Goal: Transaction & Acquisition: Obtain resource

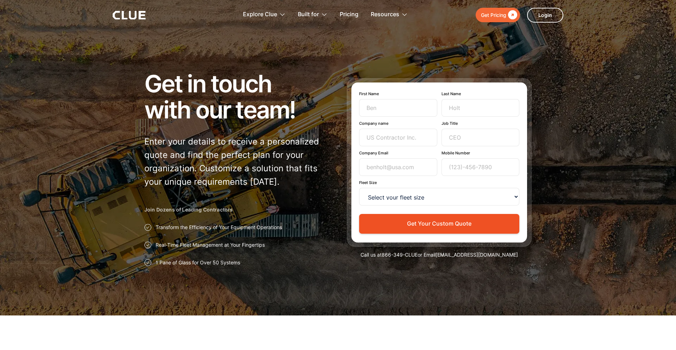
type input "Newsletter"
type input "Subscriber"
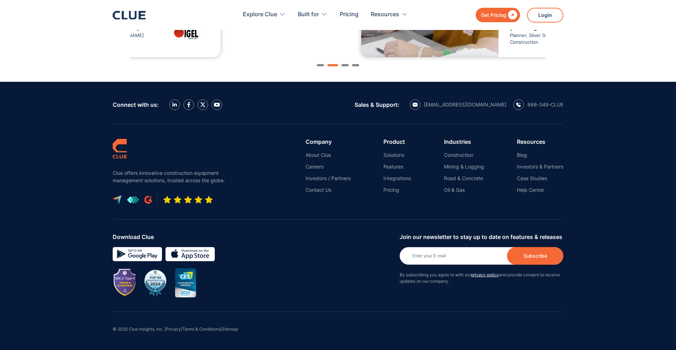
type input "TurboJot"
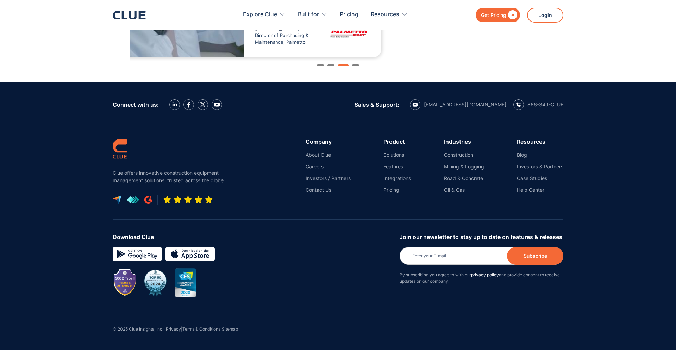
type input "hannah@turbojot.com"
type input "(215) 821-8810"
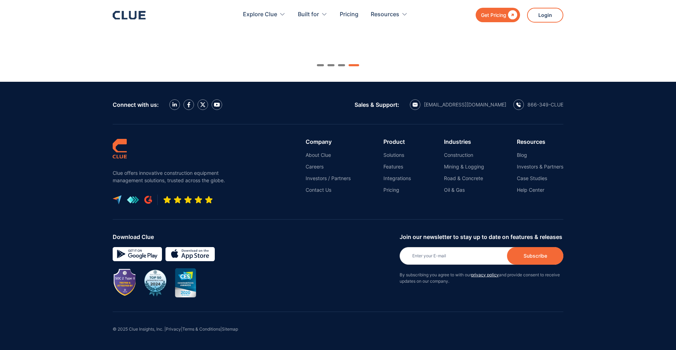
type input "Hannah"
type input "Melotto"
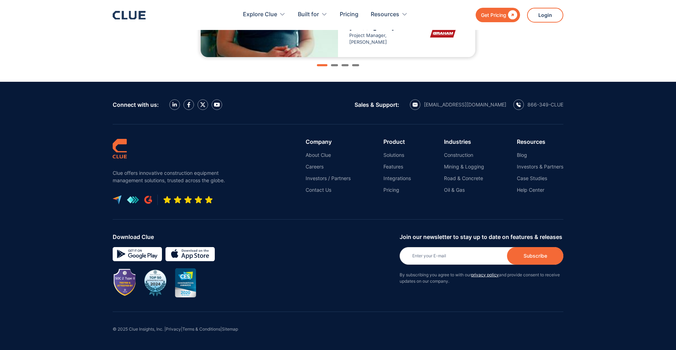
type input "Co-Founder/COO"
select select "<15"
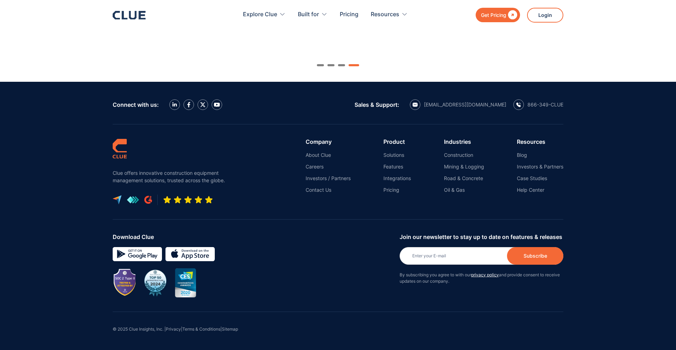
type input "Co-Founder/COO"
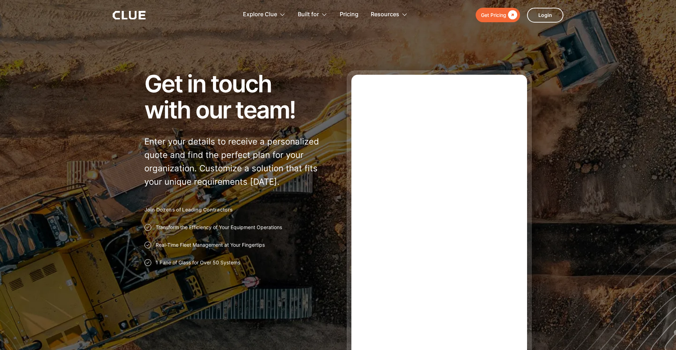
type input "Newsletter"
type input "Subscriber"
